Goal: Task Accomplishment & Management: Use online tool/utility

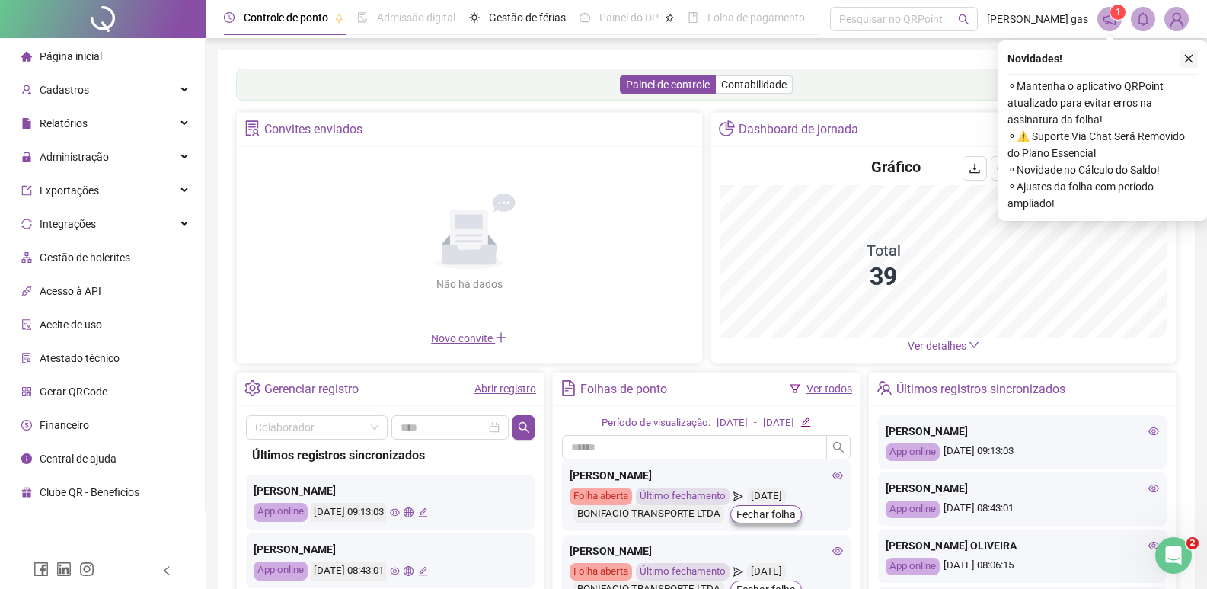
click at [1190, 59] on icon "close" at bounding box center [1189, 58] width 11 height 11
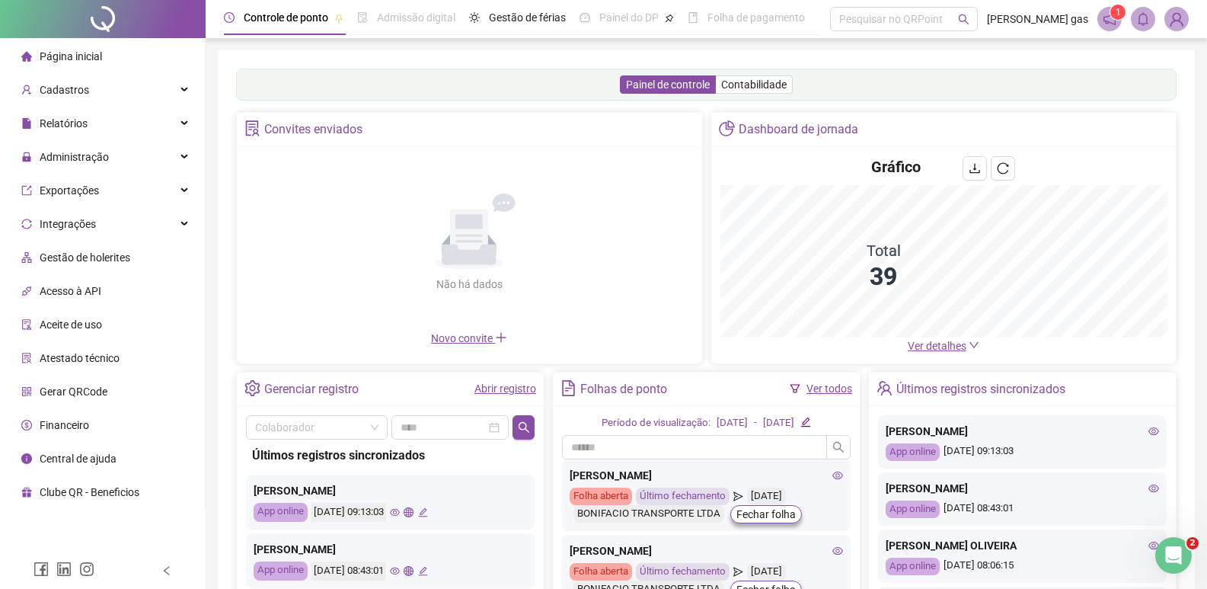
click at [828, 185] on div "Gráfico" at bounding box center [944, 170] width 447 height 29
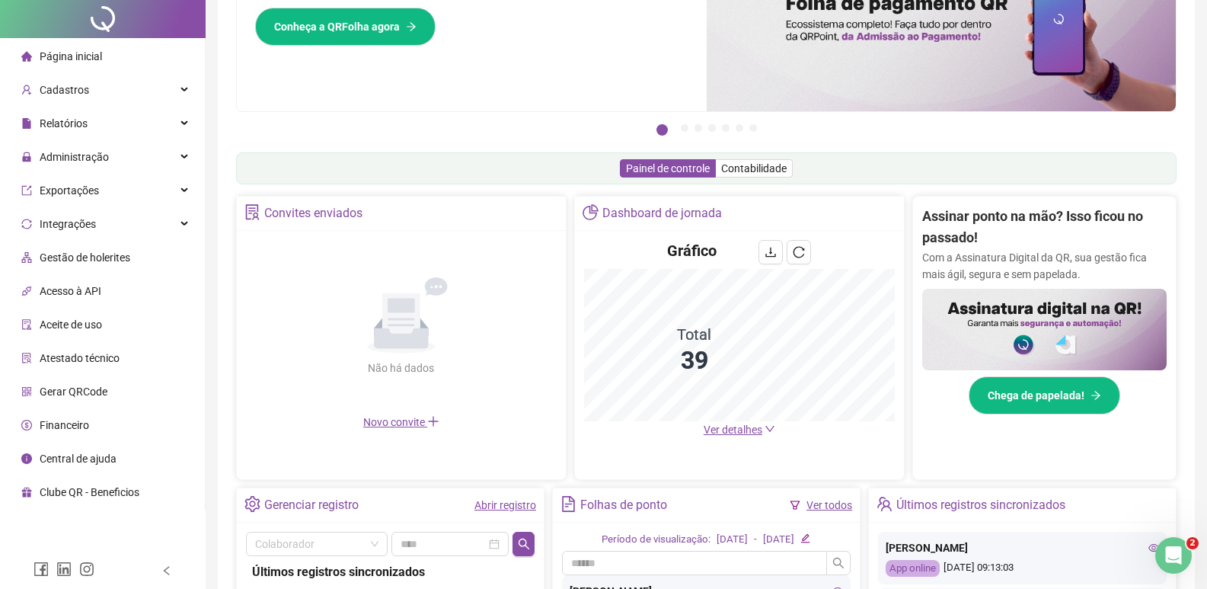
scroll to position [381, 0]
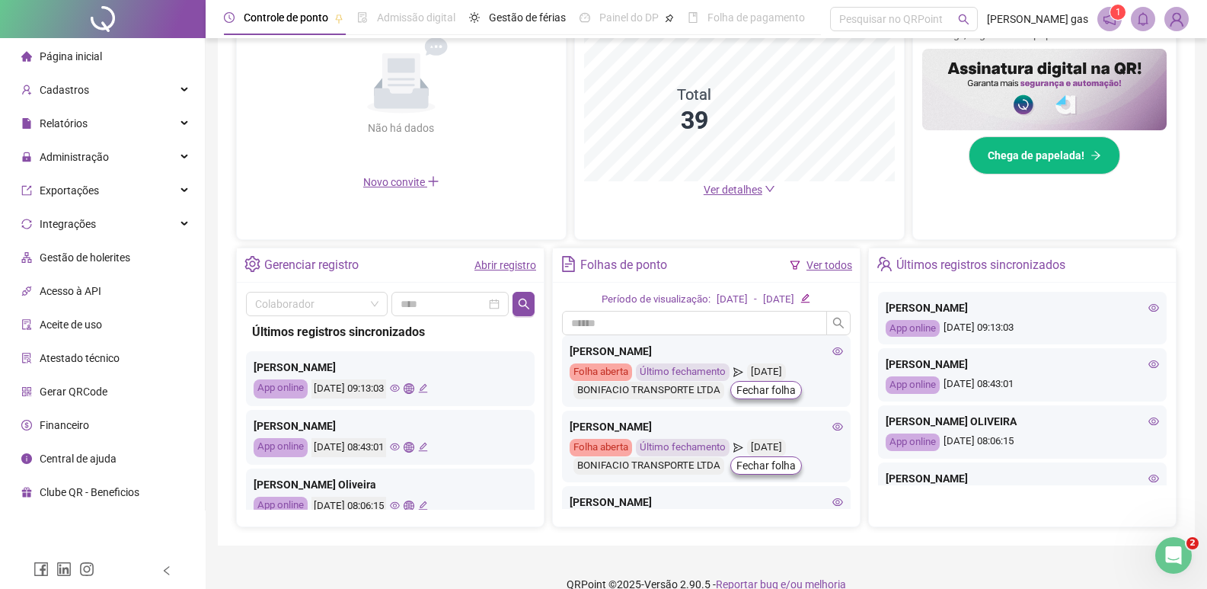
click at [824, 269] on link "Ver todos" at bounding box center [830, 265] width 46 height 12
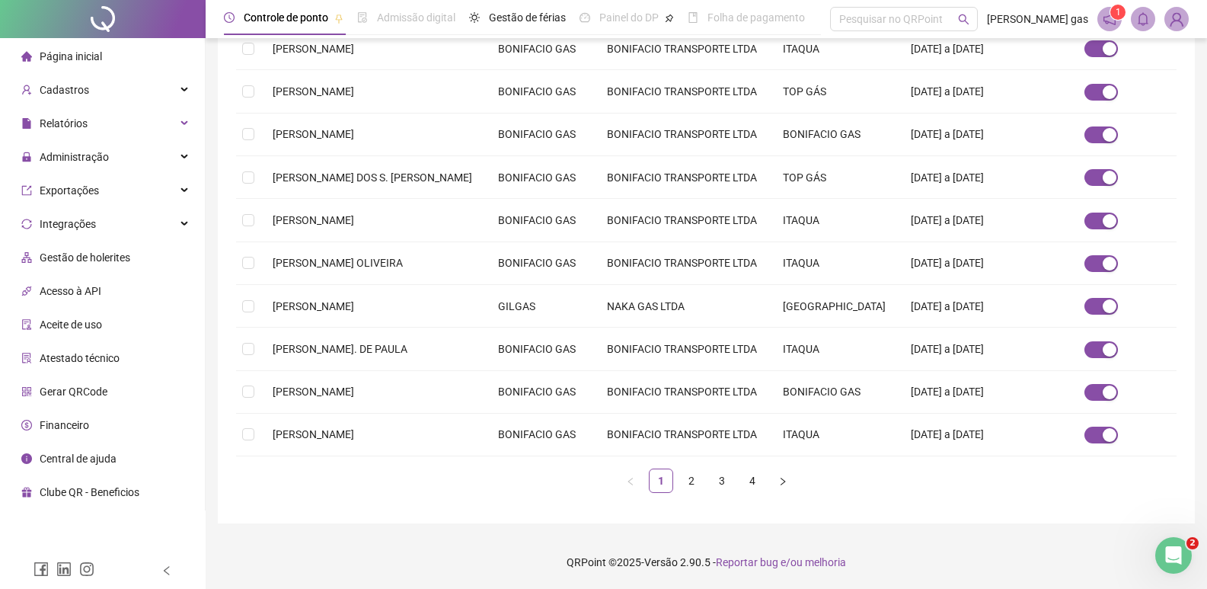
scroll to position [472, 0]
click at [692, 480] on link "2" at bounding box center [691, 480] width 23 height 23
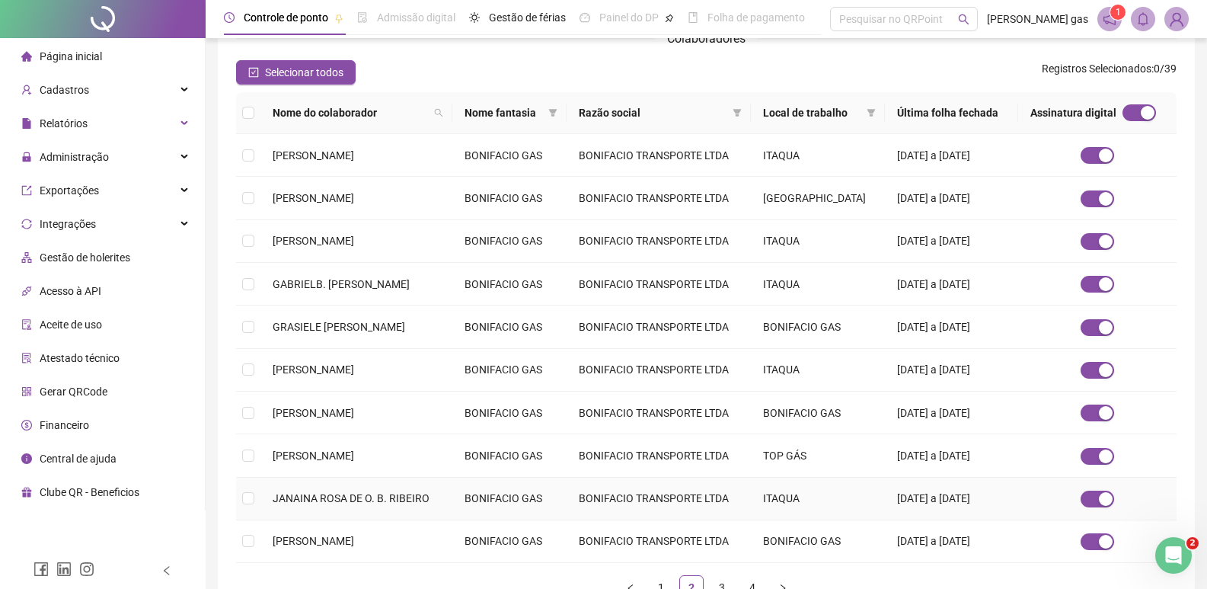
scroll to position [299, 0]
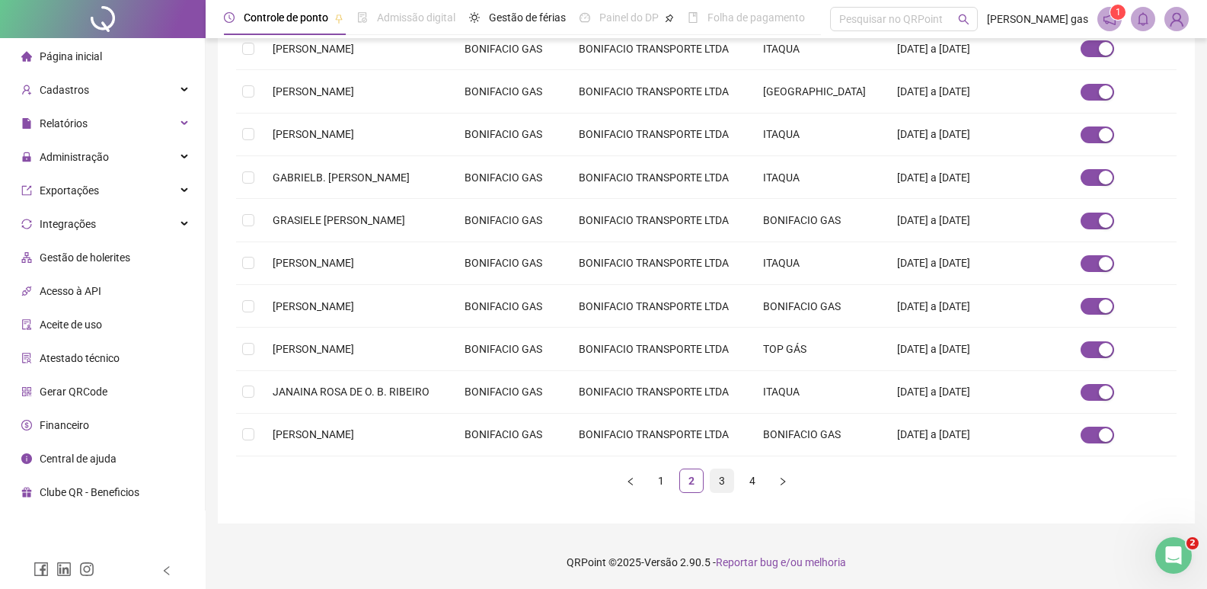
click at [724, 481] on link "3" at bounding box center [722, 480] width 23 height 23
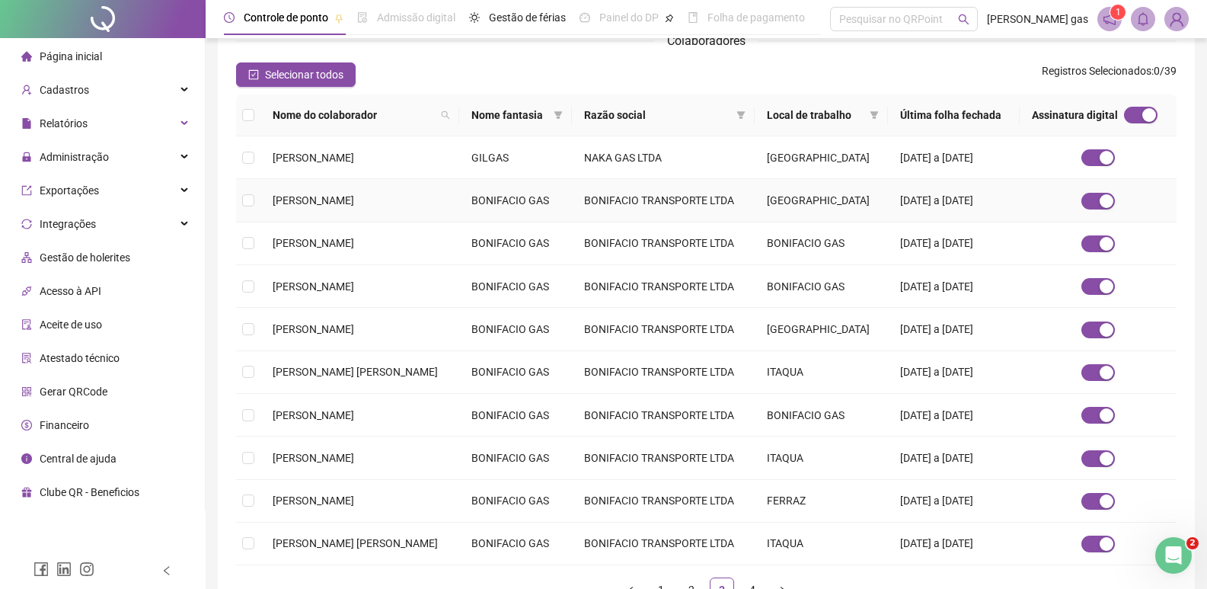
scroll to position [238, 0]
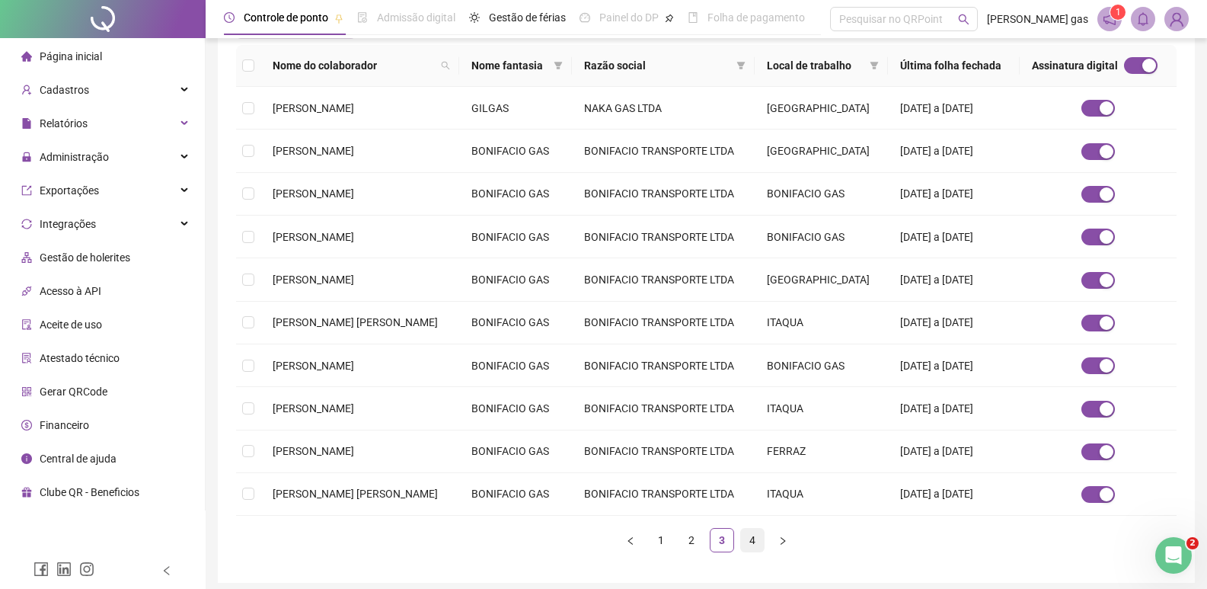
click at [754, 542] on link "4" at bounding box center [752, 540] width 23 height 23
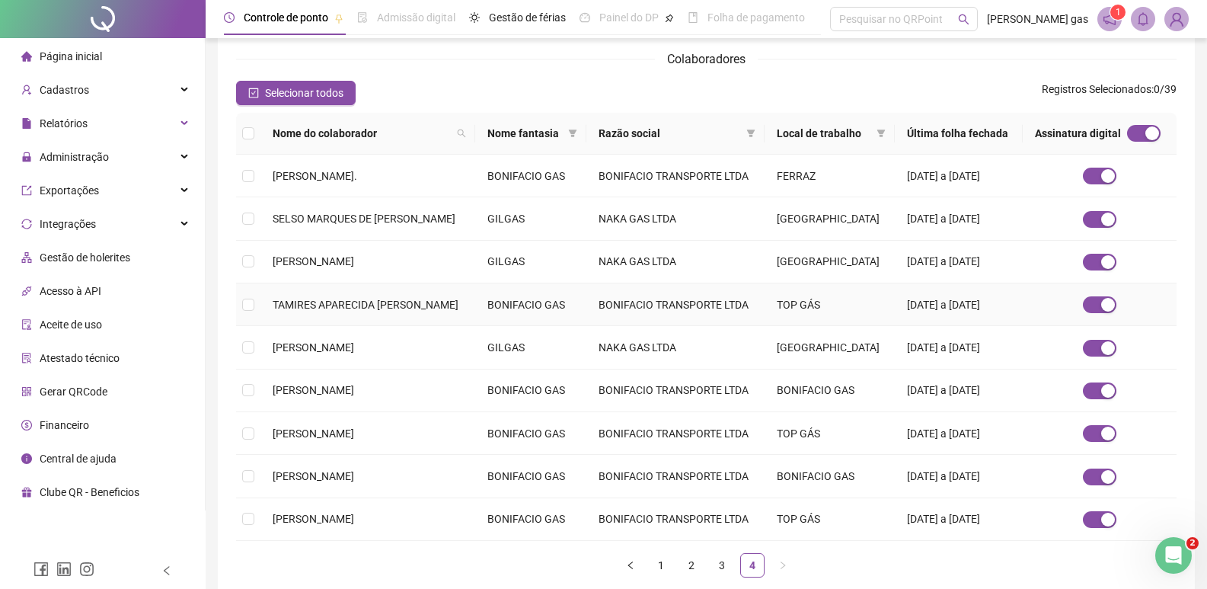
scroll to position [18, 0]
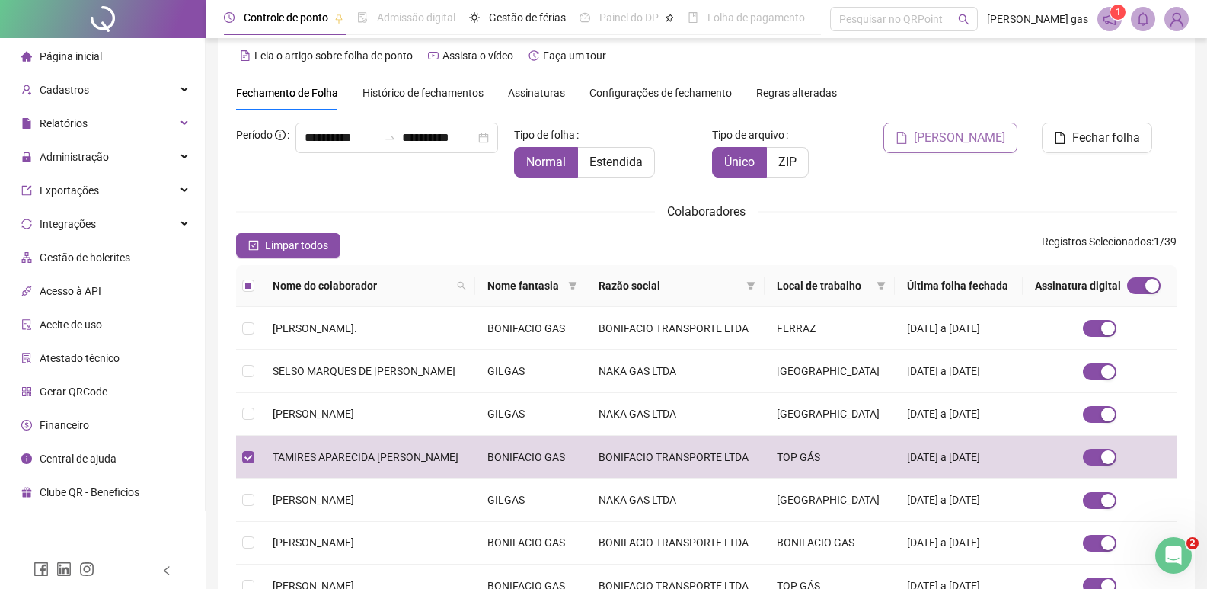
click at [971, 136] on span "[PERSON_NAME]" at bounding box center [959, 138] width 91 height 18
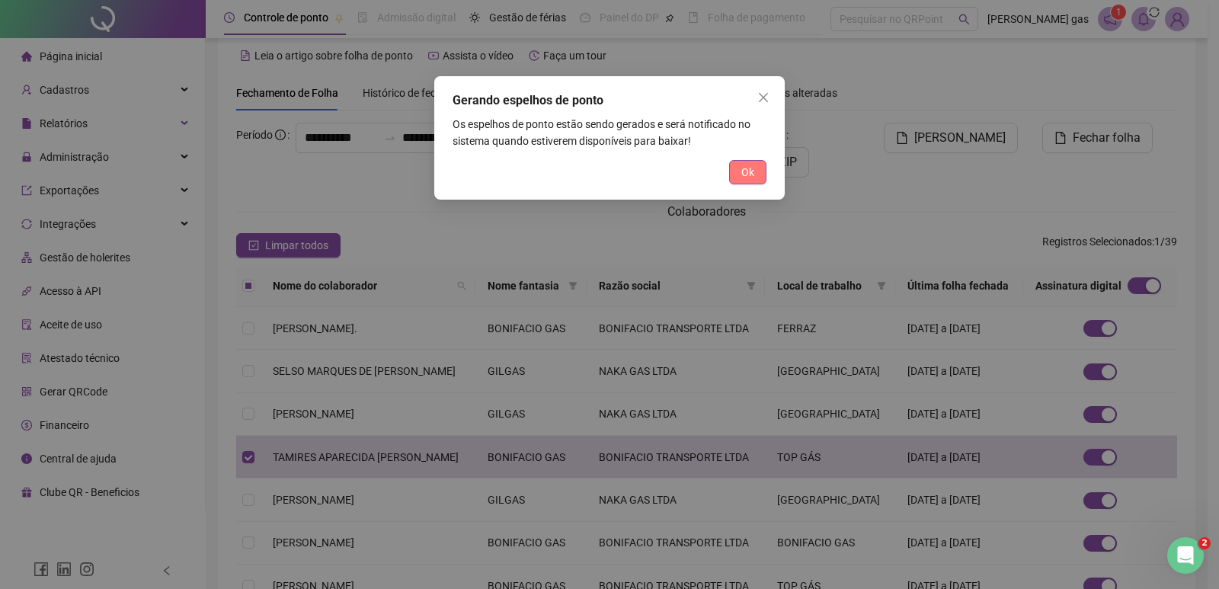
click at [751, 174] on span "Ok" at bounding box center [747, 172] width 13 height 17
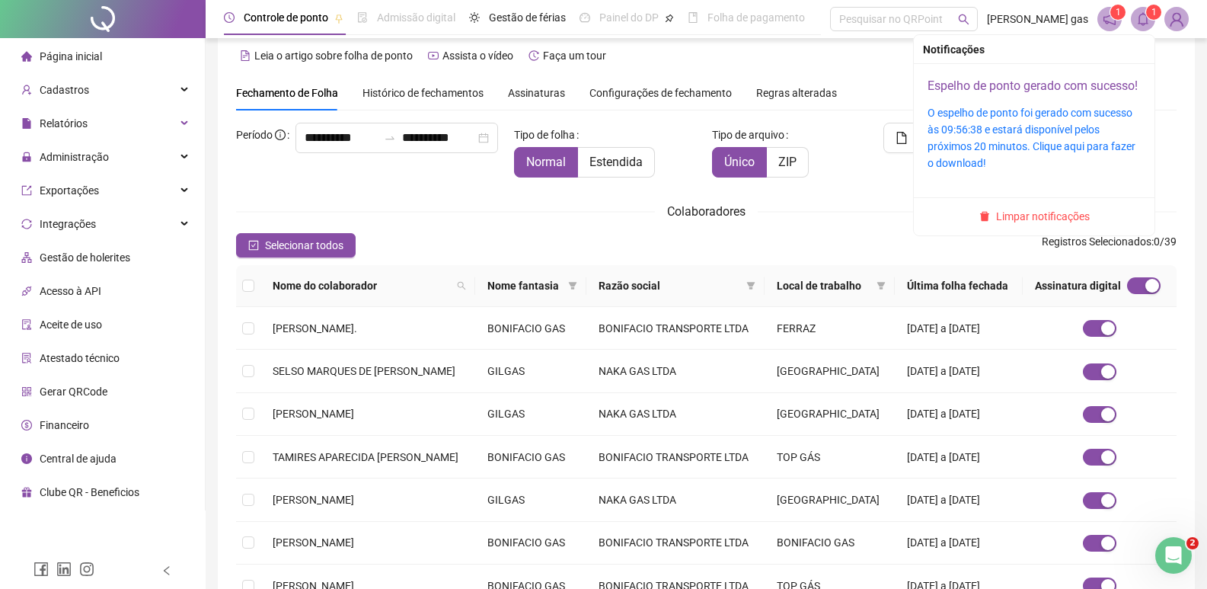
click at [989, 86] on link "Espelho de ponto gerado com sucesso!" at bounding box center [1033, 85] width 210 height 14
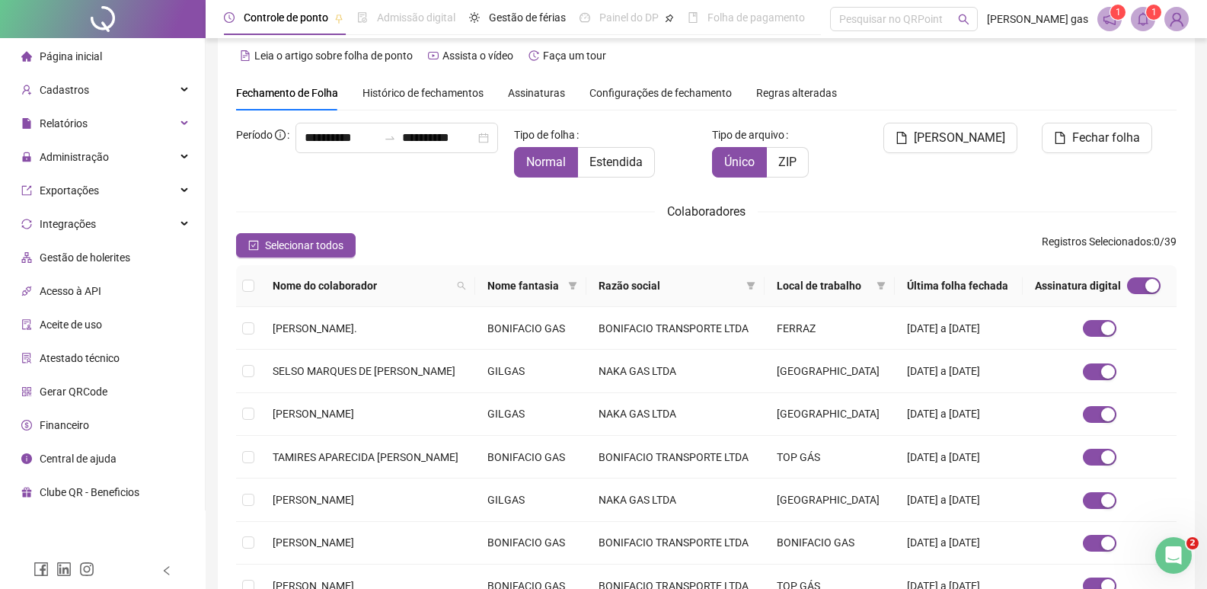
click at [1150, 22] on span at bounding box center [1143, 19] width 24 height 24
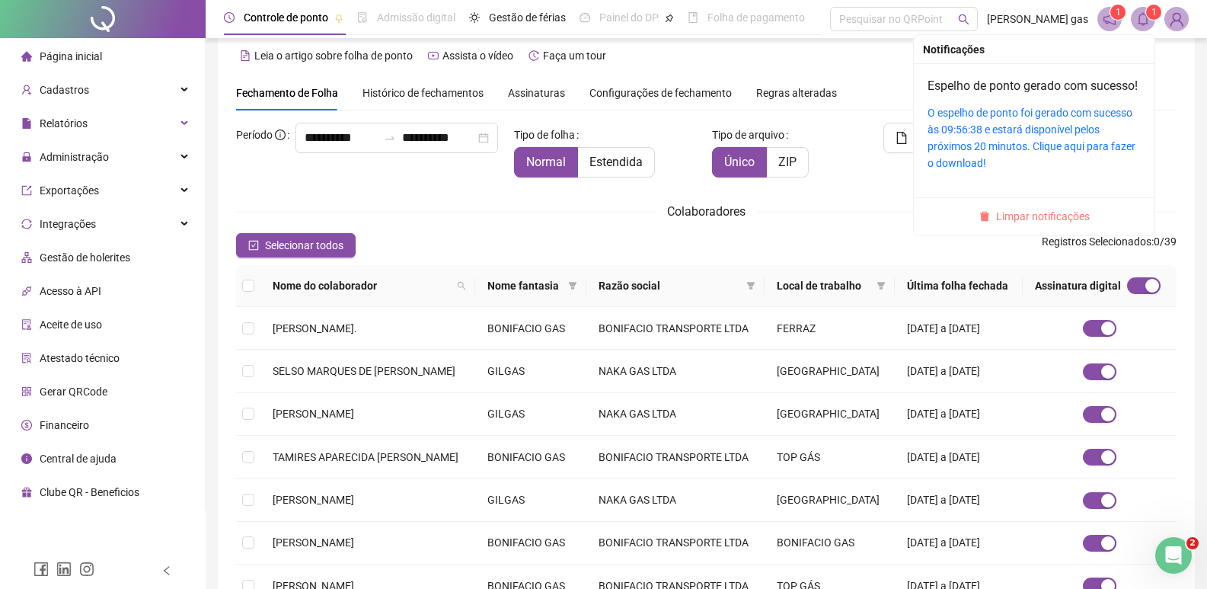
click at [1050, 225] on span "Limpar notificações" at bounding box center [1043, 216] width 94 height 17
